Goal: Transaction & Acquisition: Purchase product/service

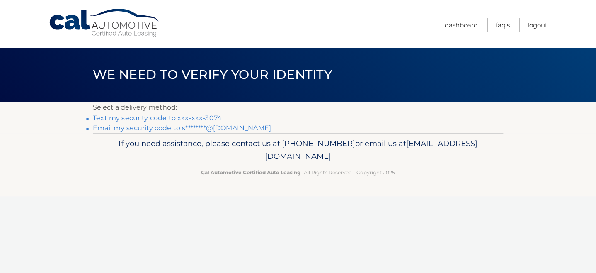
click at [205, 117] on link "Text my security code to xxx-xxx-3074" at bounding box center [157, 118] width 129 height 8
click at [186, 127] on link "Email my security code to s********@[DOMAIN_NAME]" at bounding box center [182, 128] width 178 height 8
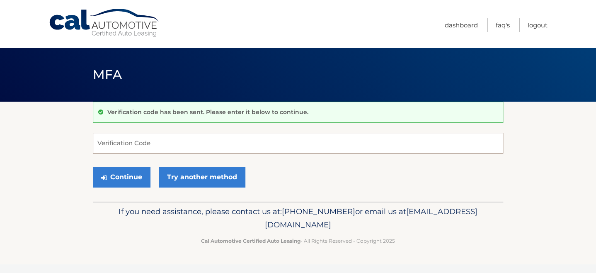
click at [121, 145] on input "Verification Code" at bounding box center [298, 143] width 410 height 21
type input "868227"
click at [130, 175] on button "Continue" at bounding box center [122, 177] width 58 height 21
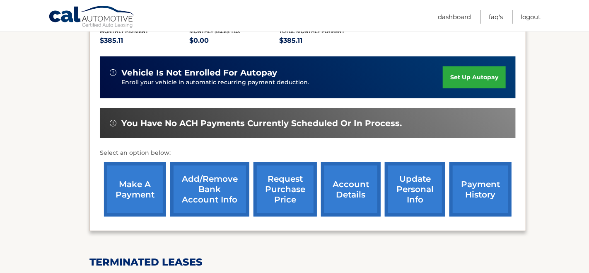
scroll to position [198, 0]
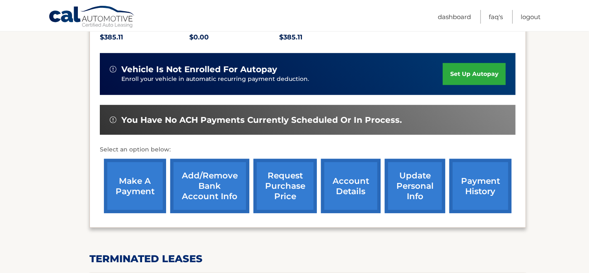
click at [142, 182] on link "make a payment" at bounding box center [135, 186] width 62 height 54
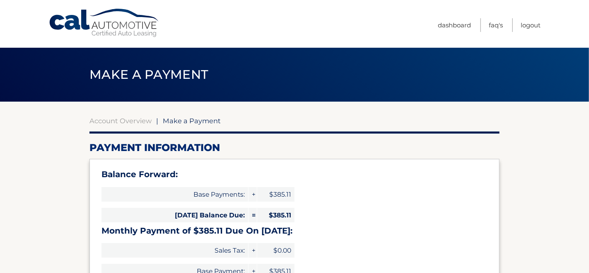
select select "NWMzZTIwMGUtNDMzZi00ODU0LWIwMGEtNGY4MjgxZGFlYzI2"
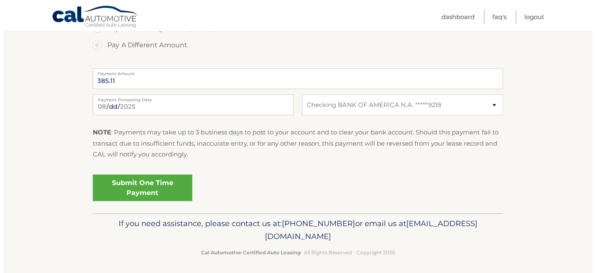
scroll to position [354, 0]
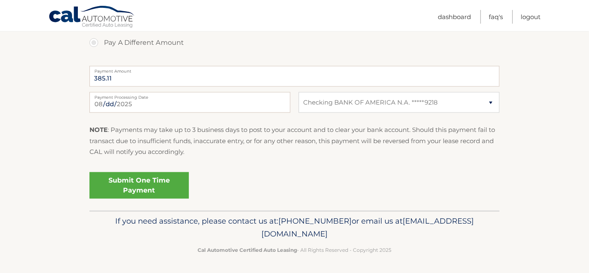
click at [146, 179] on link "Submit One Time Payment" at bounding box center [139, 185] width 99 height 27
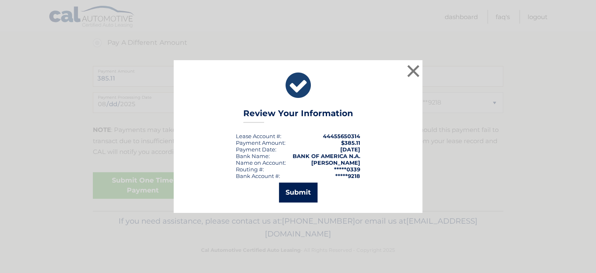
click at [301, 194] on button "Submit" at bounding box center [298, 192] width 39 height 20
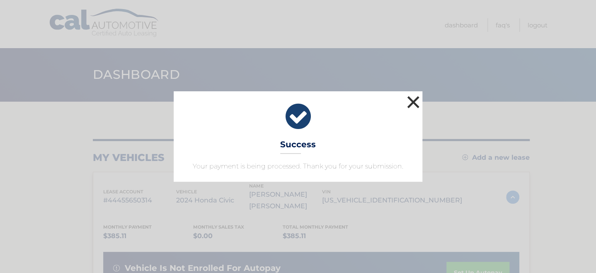
click at [411, 101] on button "×" at bounding box center [413, 102] width 17 height 17
